Goal: Check status: Check status

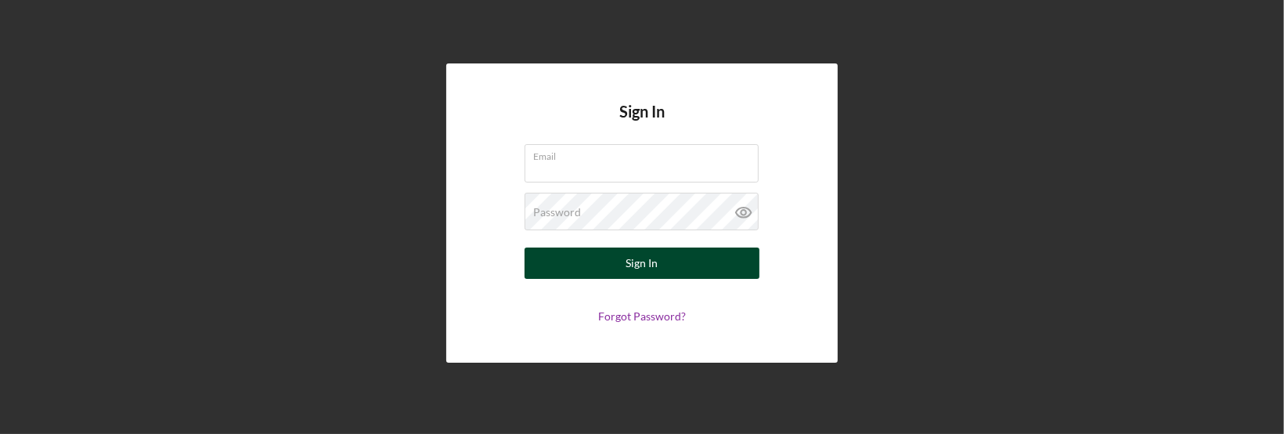
type input "[EMAIL_ADDRESS][DOMAIN_NAME]"
click at [643, 265] on div "Sign In" at bounding box center [642, 262] width 32 height 31
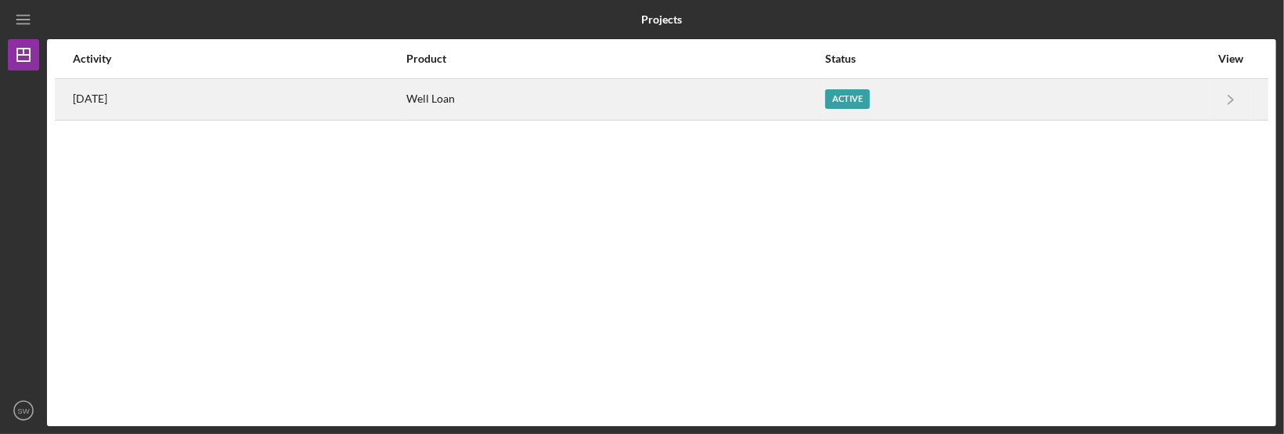
click at [870, 103] on div "Active" at bounding box center [847, 99] width 45 height 20
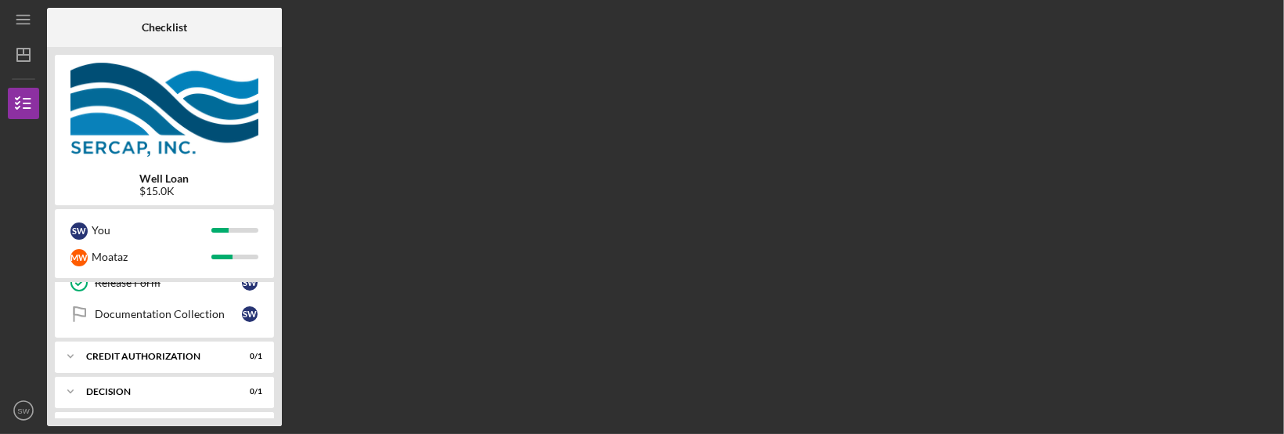
scroll to position [428, 0]
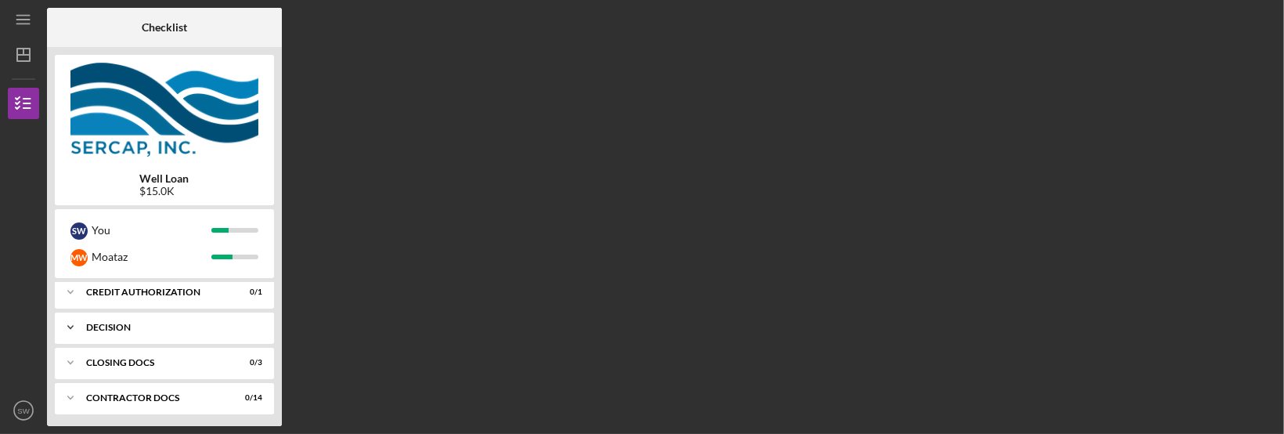
click at [110, 327] on div "Decision" at bounding box center [170, 326] width 168 height 9
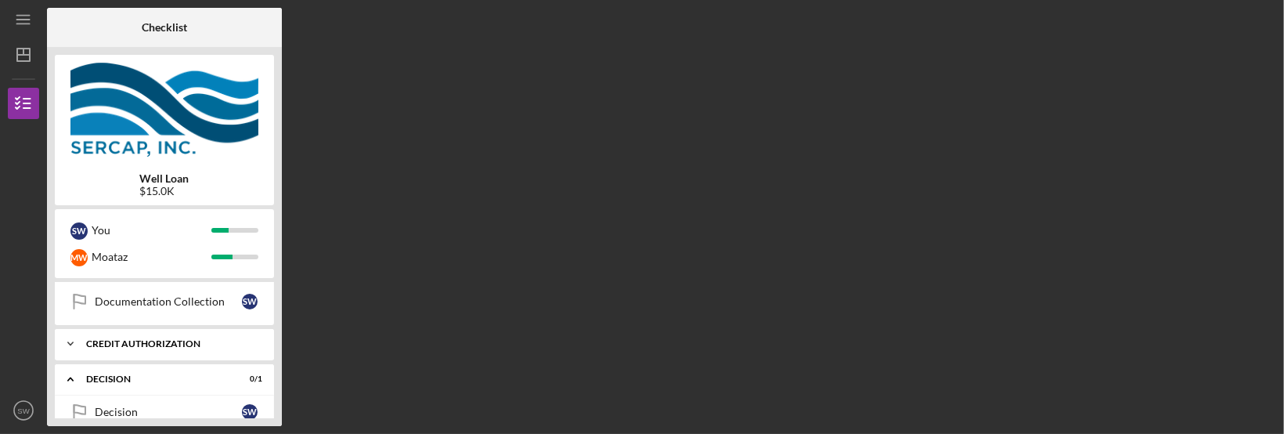
click at [169, 340] on div "CREDIT AUTHORIZATION" at bounding box center [170, 343] width 168 height 9
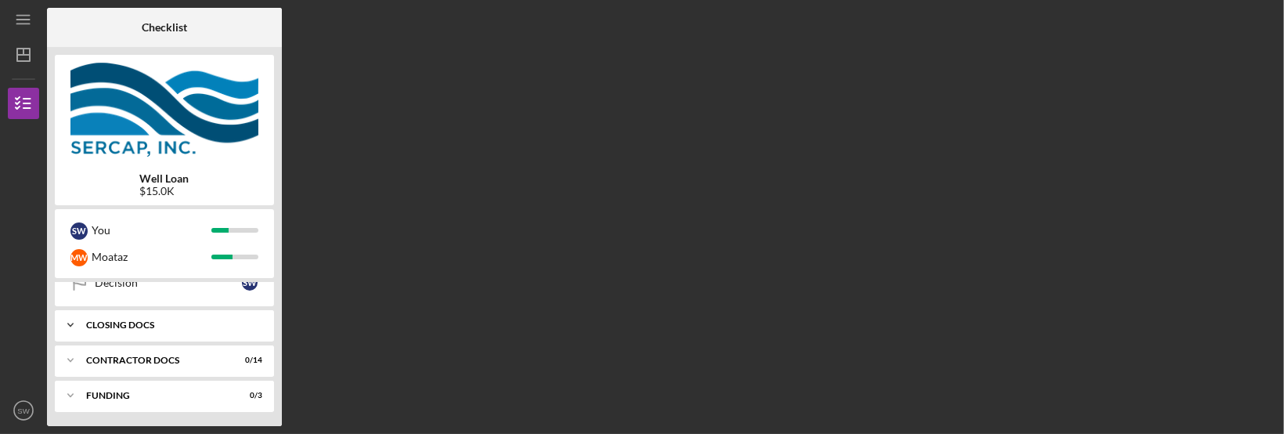
click at [68, 319] on icon "Icon/Expander" at bounding box center [70, 324] width 31 height 31
